Goal: Find specific page/section

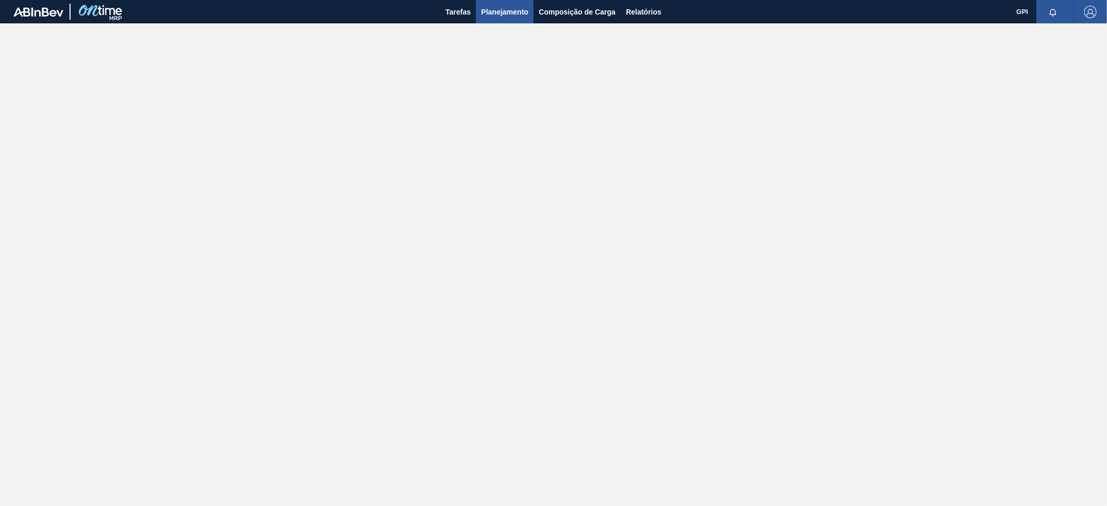
click at [493, 16] on span "Planejamento" at bounding box center [504, 12] width 47 height 12
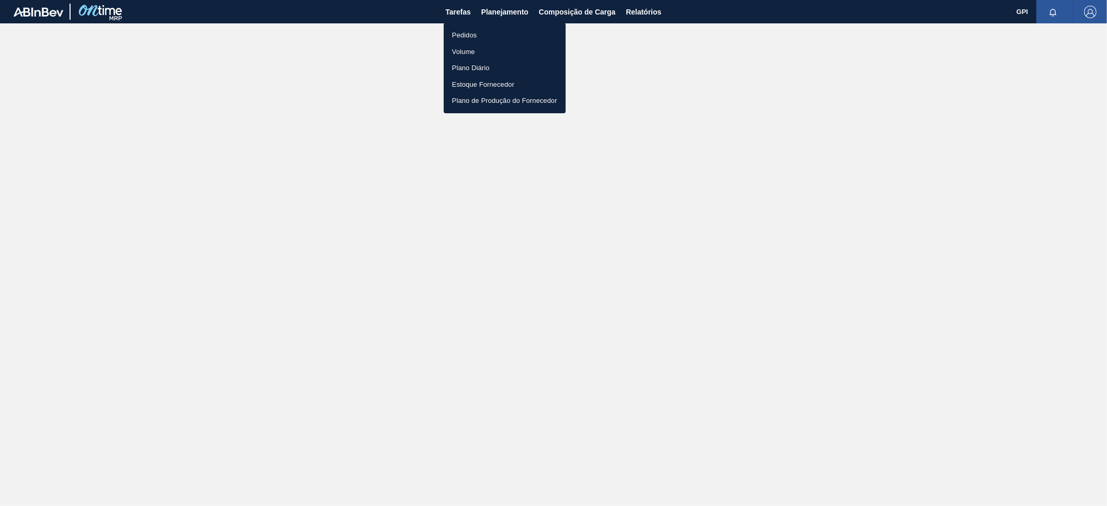
click at [467, 33] on li "Pedidos" at bounding box center [505, 35] width 122 height 17
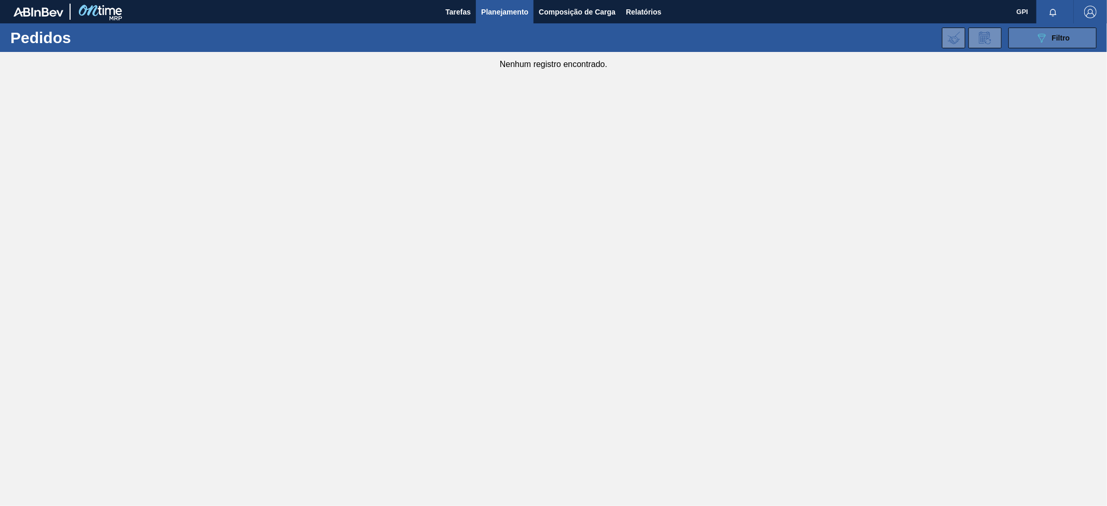
click at [1057, 36] on span "Filtro" at bounding box center [1061, 38] width 18 height 8
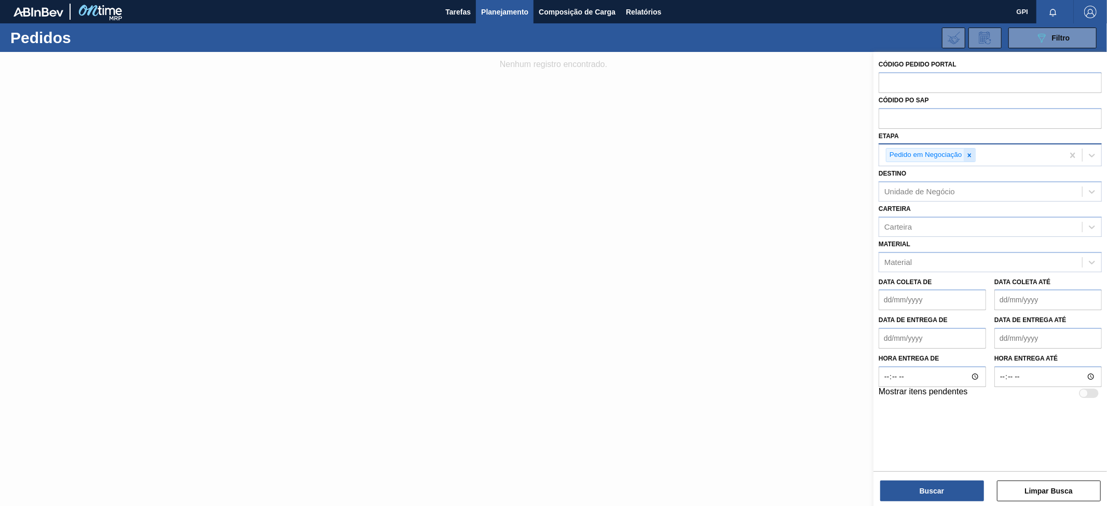
click at [971, 155] on icon at bounding box center [969, 155] width 7 height 7
click at [1095, 152] on icon at bounding box center [1092, 153] width 10 height 10
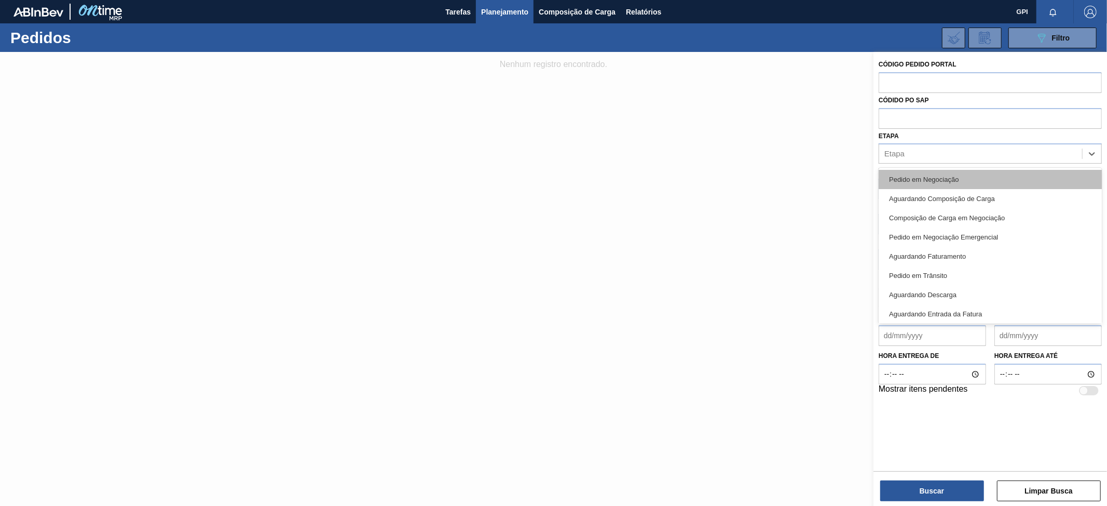
click at [977, 183] on div "Pedido em Negociação" at bounding box center [990, 179] width 223 height 19
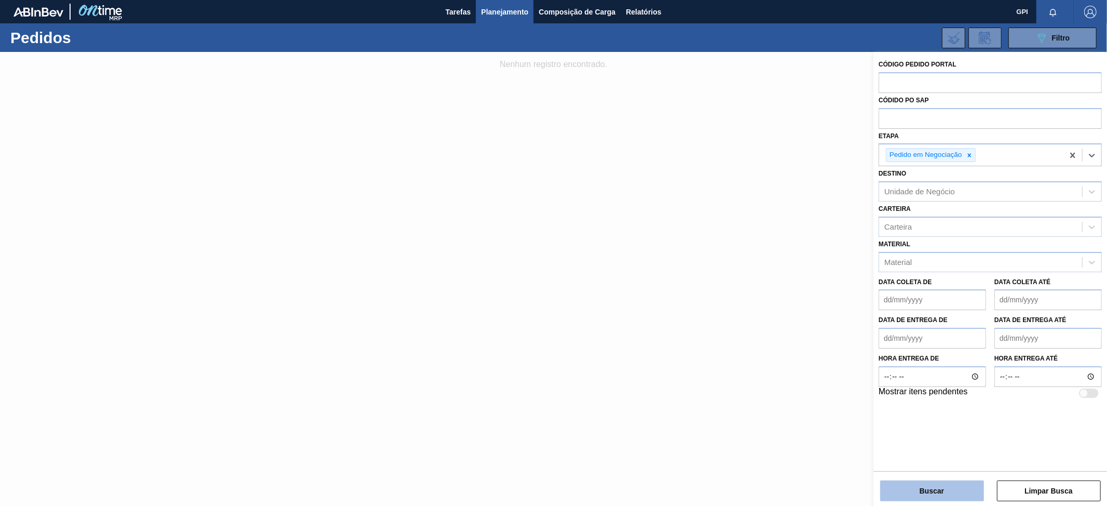
click at [931, 482] on button "Buscar" at bounding box center [933, 490] width 104 height 21
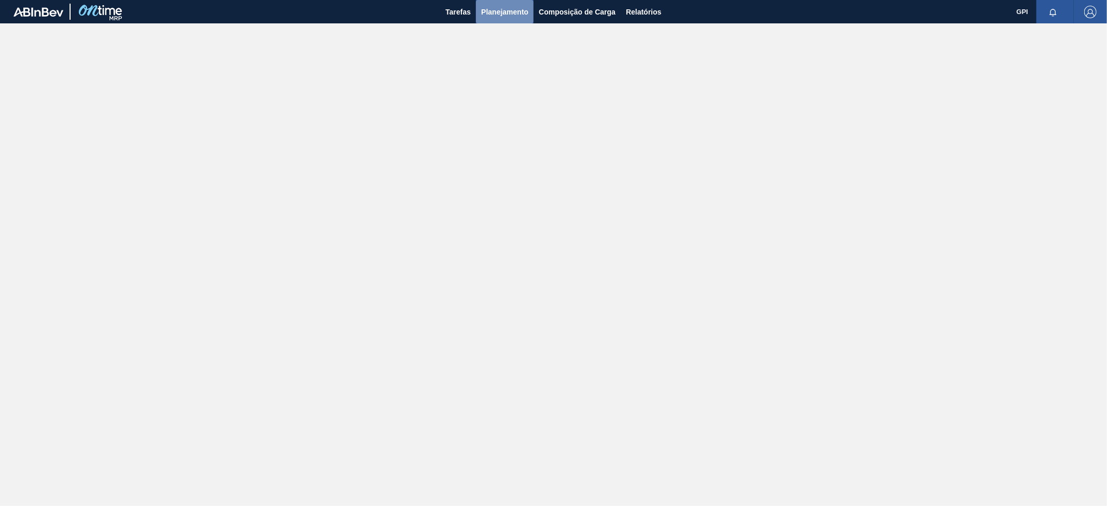
click at [503, 19] on button "Planejamento" at bounding box center [505, 11] width 58 height 23
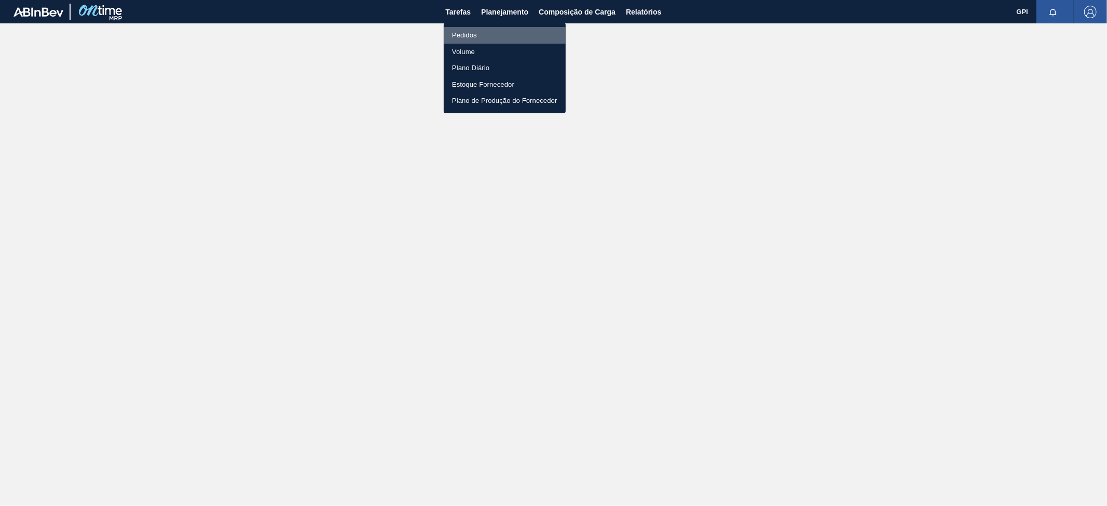
click at [478, 34] on li "Pedidos" at bounding box center [505, 35] width 122 height 17
